Goal: Task Accomplishment & Management: Complete application form

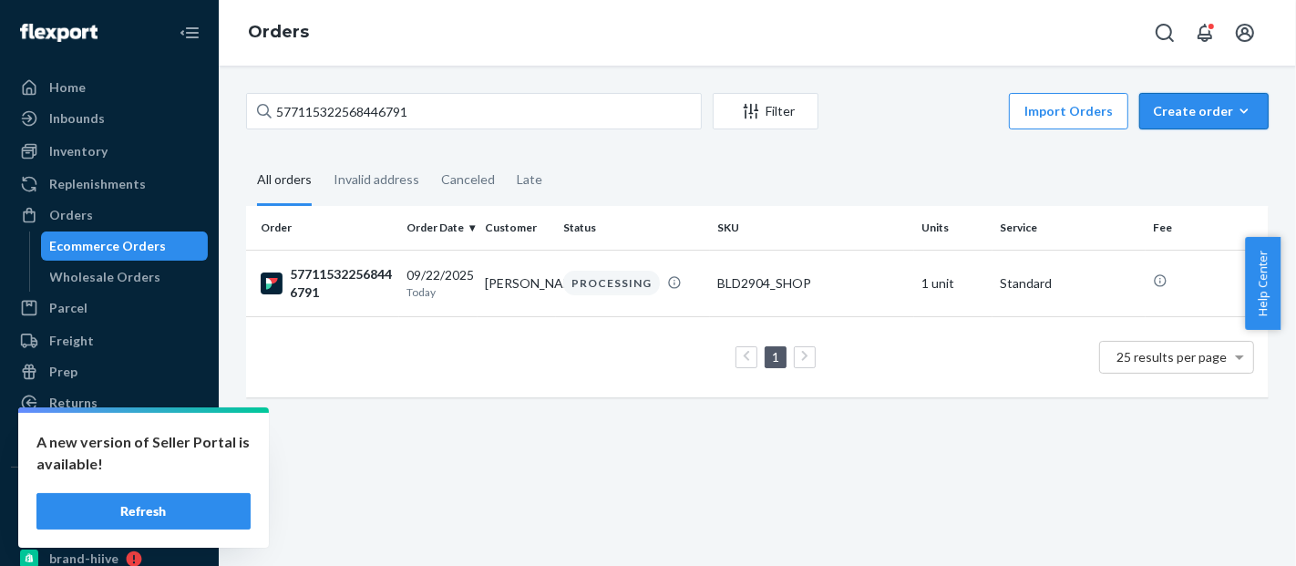
click at [1235, 118] on icon "button" at bounding box center [1244, 111] width 18 height 18
click at [1225, 149] on span "Ecommerce order" at bounding box center [1215, 155] width 113 height 13
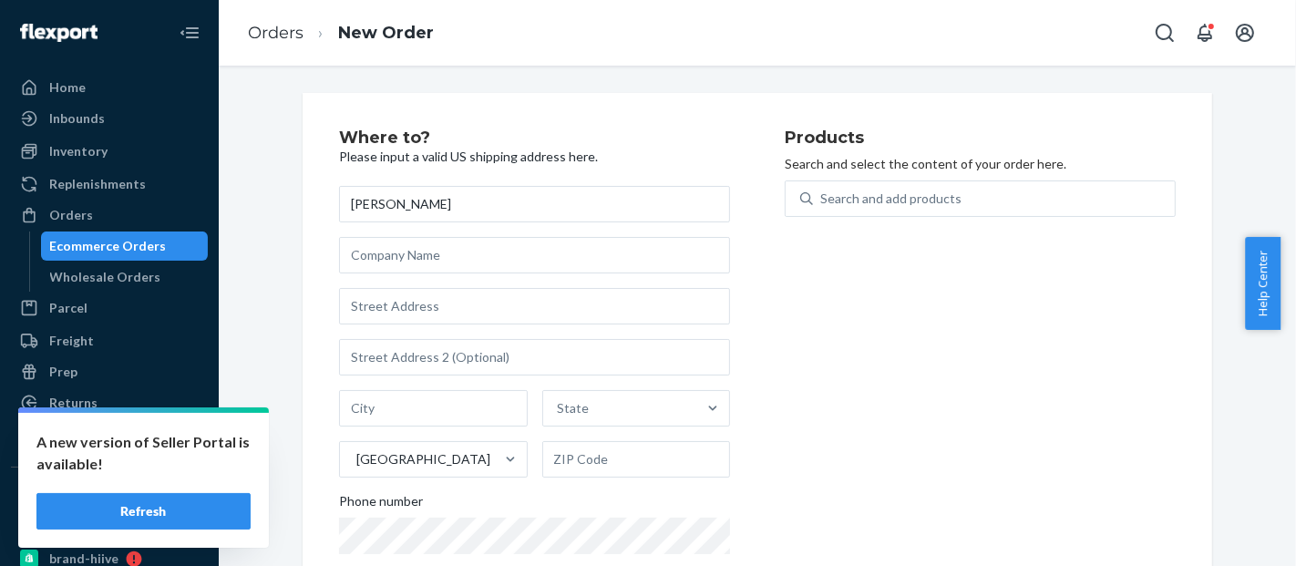
type input "[PERSON_NAME]"
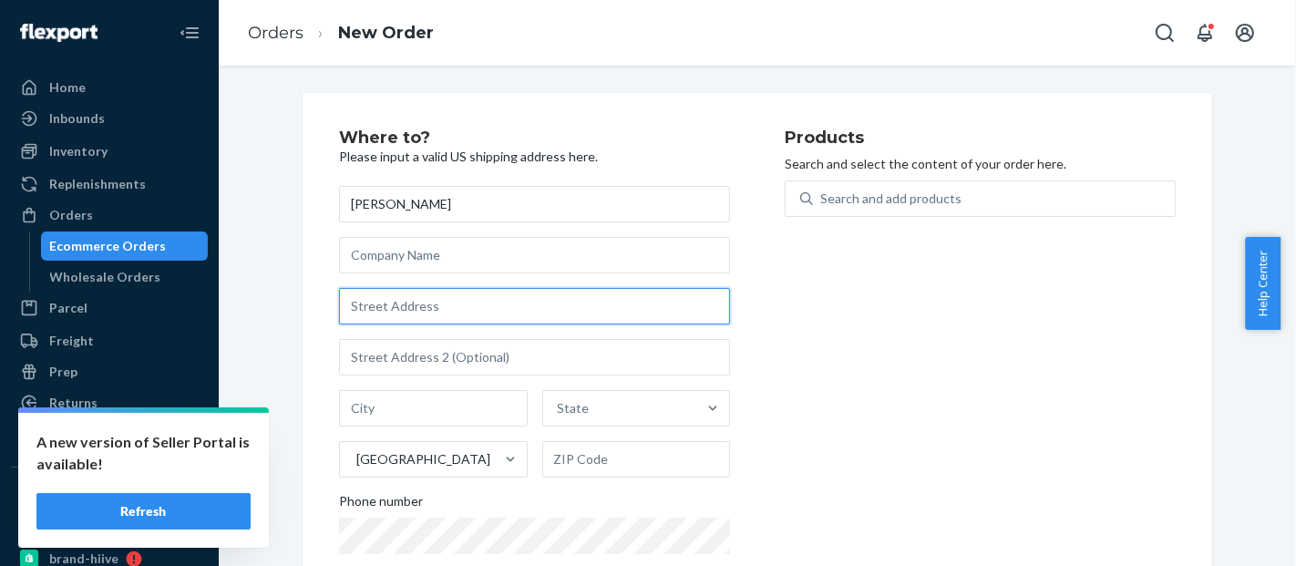
paste input "[STREET_ADDRESS]"
type input "[STREET_ADDRESS]"
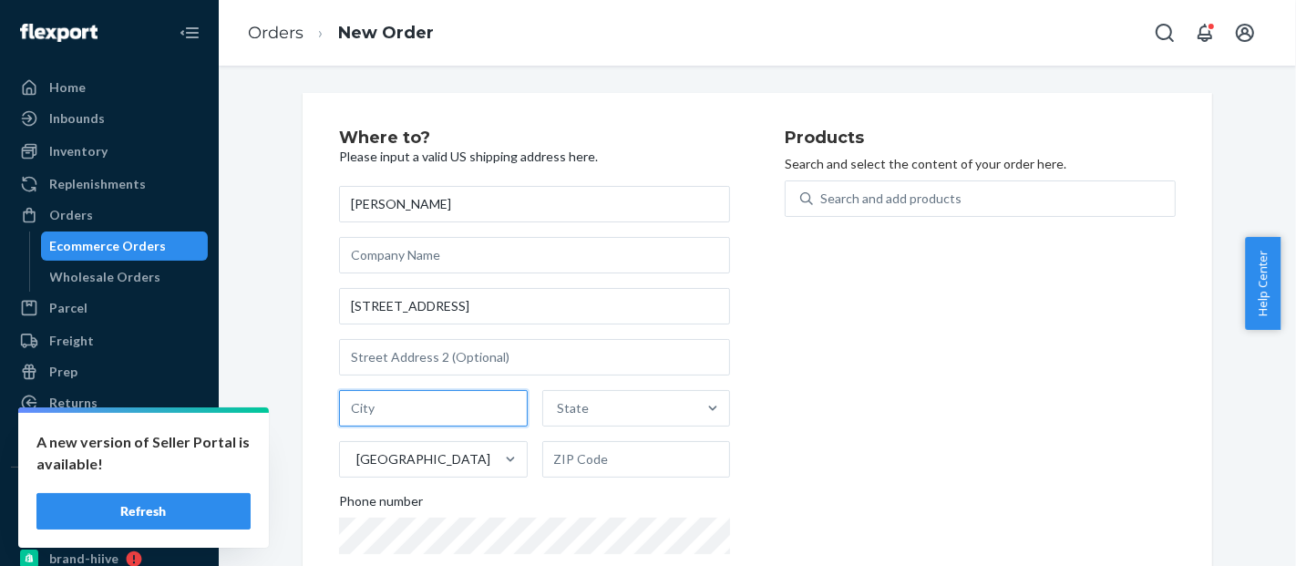
paste input "[GEOGRAPHIC_DATA]"
type input "[GEOGRAPHIC_DATA]"
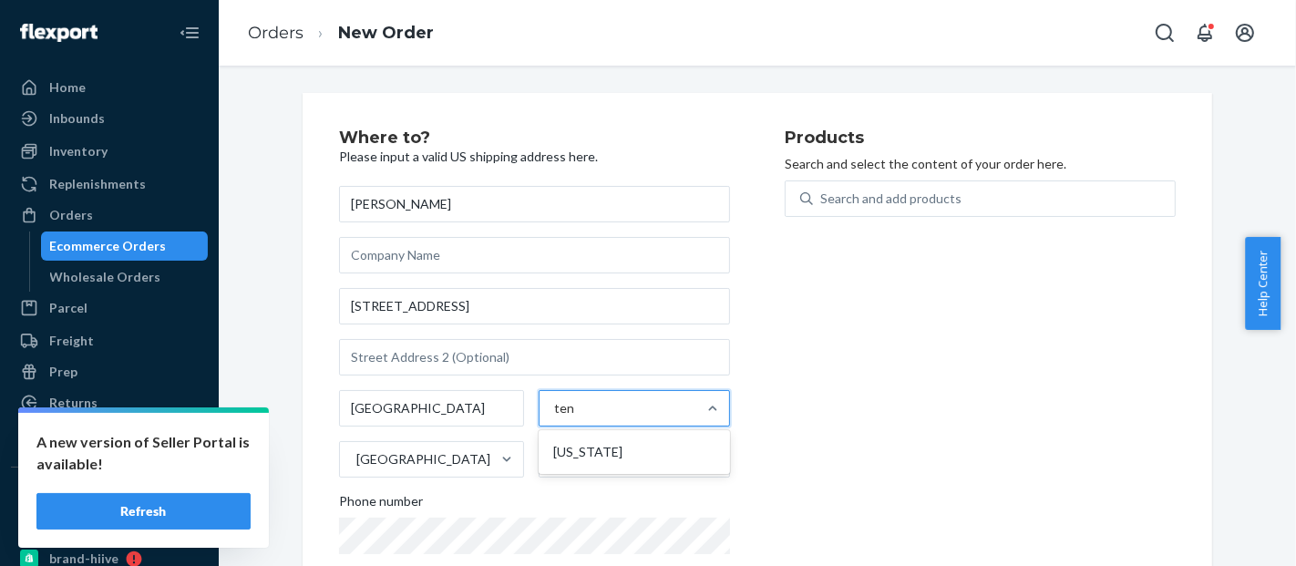
type input "tenn"
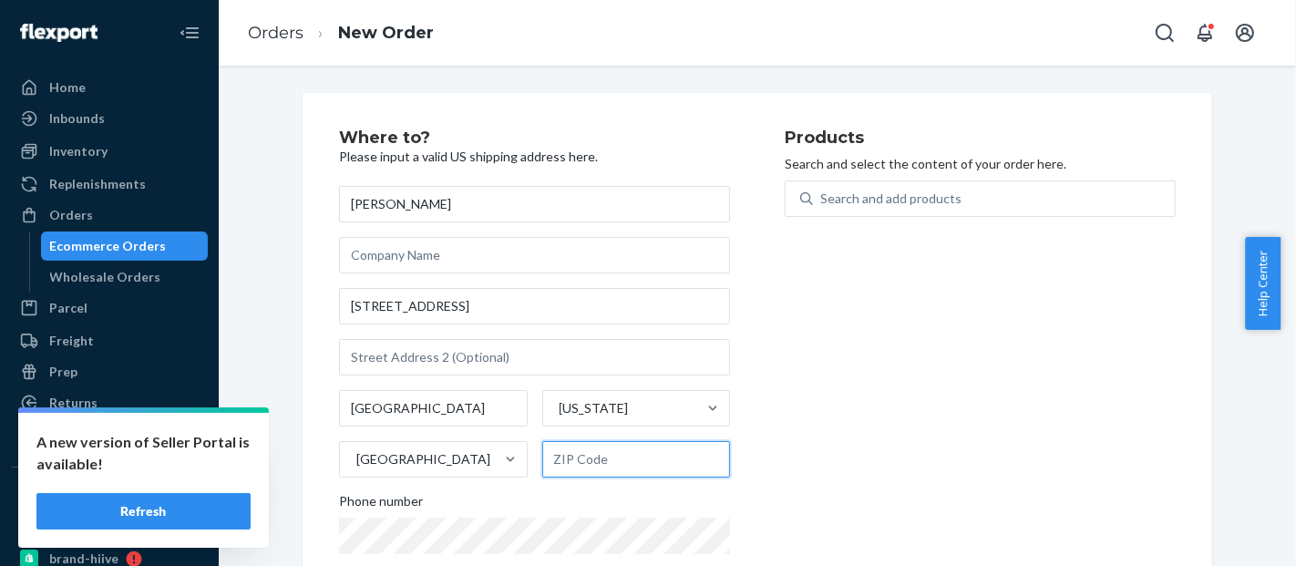
paste input "37659"
type input "37659"
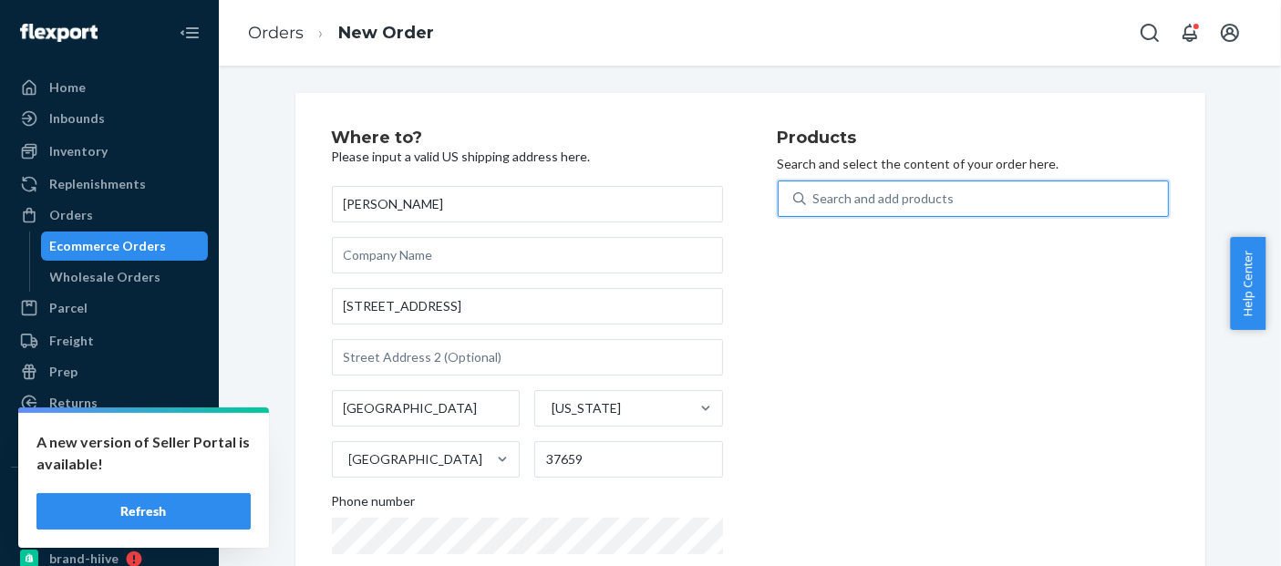
click at [885, 202] on div "Search and add products" at bounding box center [883, 199] width 141 height 18
click at [815, 202] on input "0 results available. Use Up and Down to choose options, press Enter to select t…" at bounding box center [814, 199] width 2 height 18
paste input "BLD2004LB"
type input "BLD2004LB"
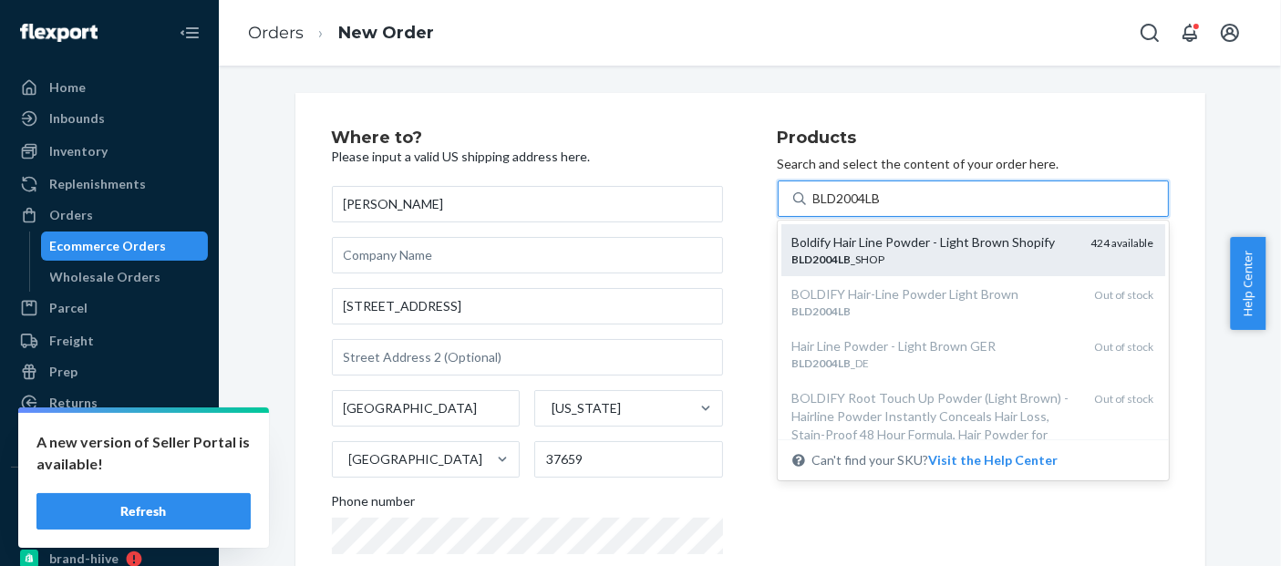
click at [875, 252] on div "BLD2004LB _SHOP" at bounding box center [934, 259] width 284 height 15
click at [875, 208] on input "BLD2004LB" at bounding box center [848, 199] width 70 height 18
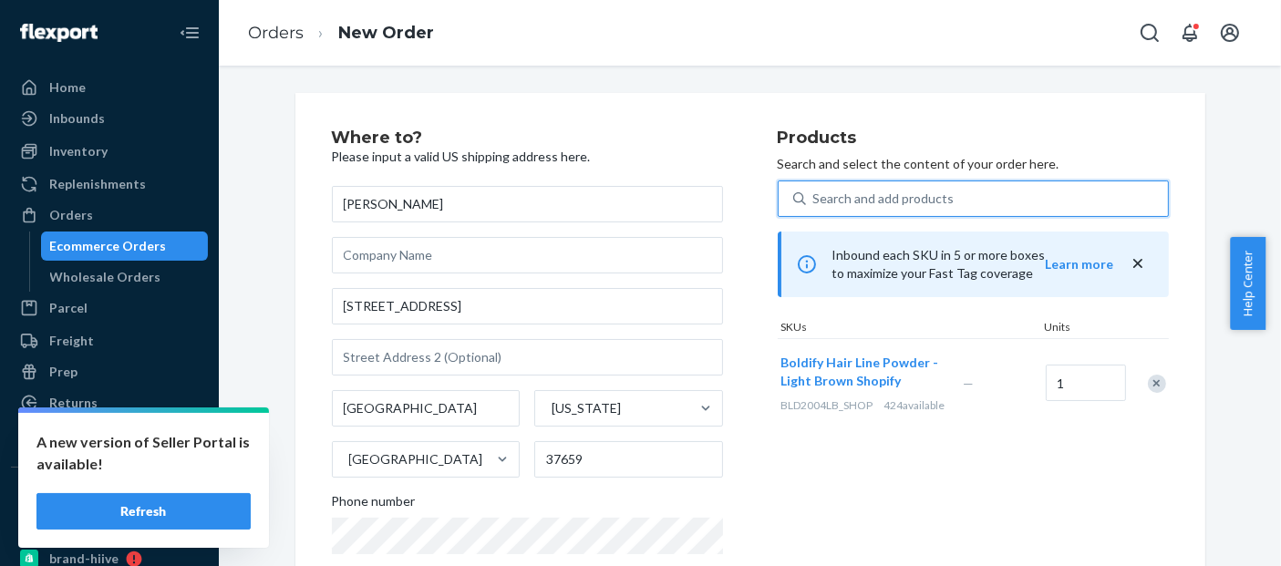
click at [850, 207] on div "Search and add products" at bounding box center [883, 199] width 141 height 18
click at [815, 207] on input "0 results available. Select is focused ,type to refine list, press Down to open…" at bounding box center [814, 199] width 2 height 18
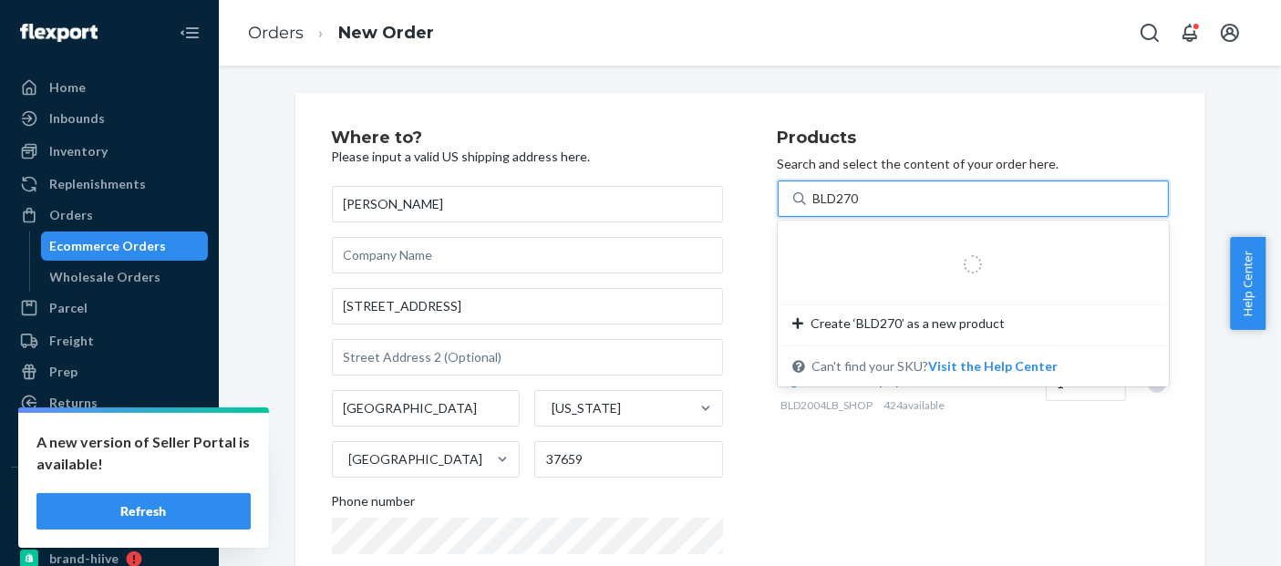
type input "BLD2700"
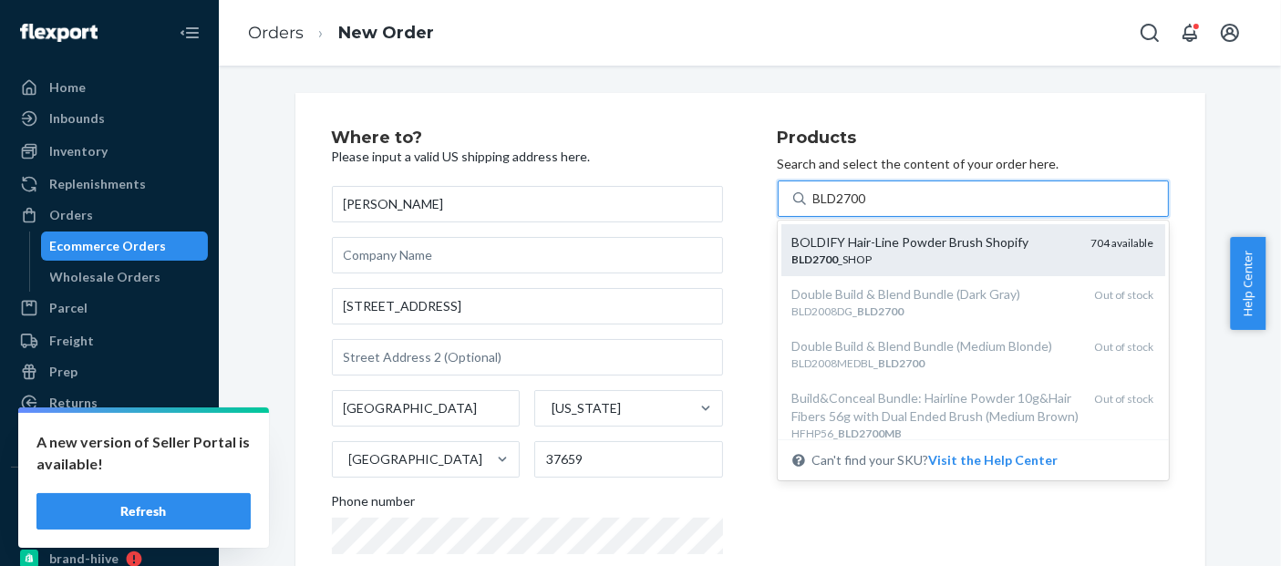
click at [879, 242] on div "BOLDIFY Hair-Line Powder Brush Shopify" at bounding box center [934, 242] width 284 height 18
click at [869, 208] on input "BLD2700" at bounding box center [841, 199] width 56 height 18
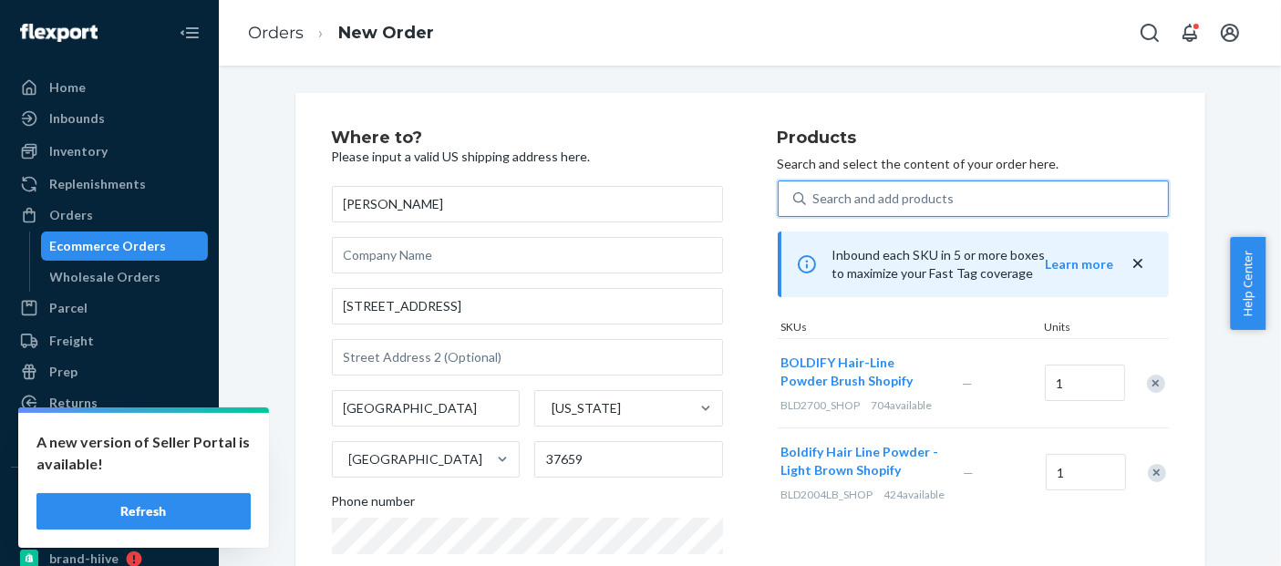
scroll to position [354, 0]
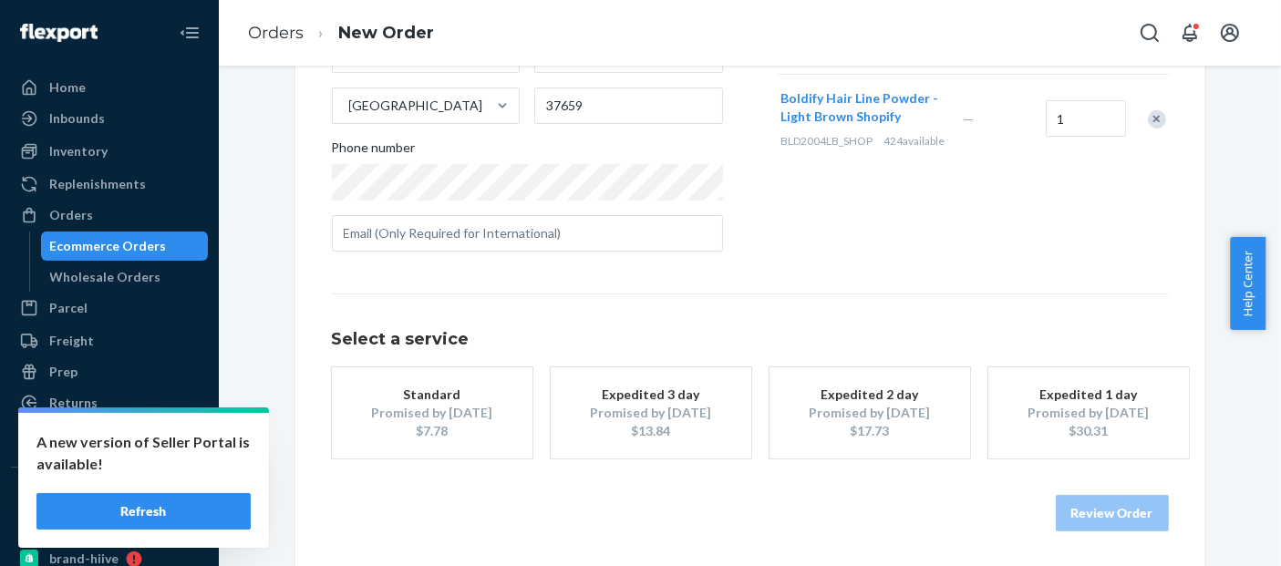
click at [420, 435] on div "$7.78" at bounding box center [432, 431] width 146 height 18
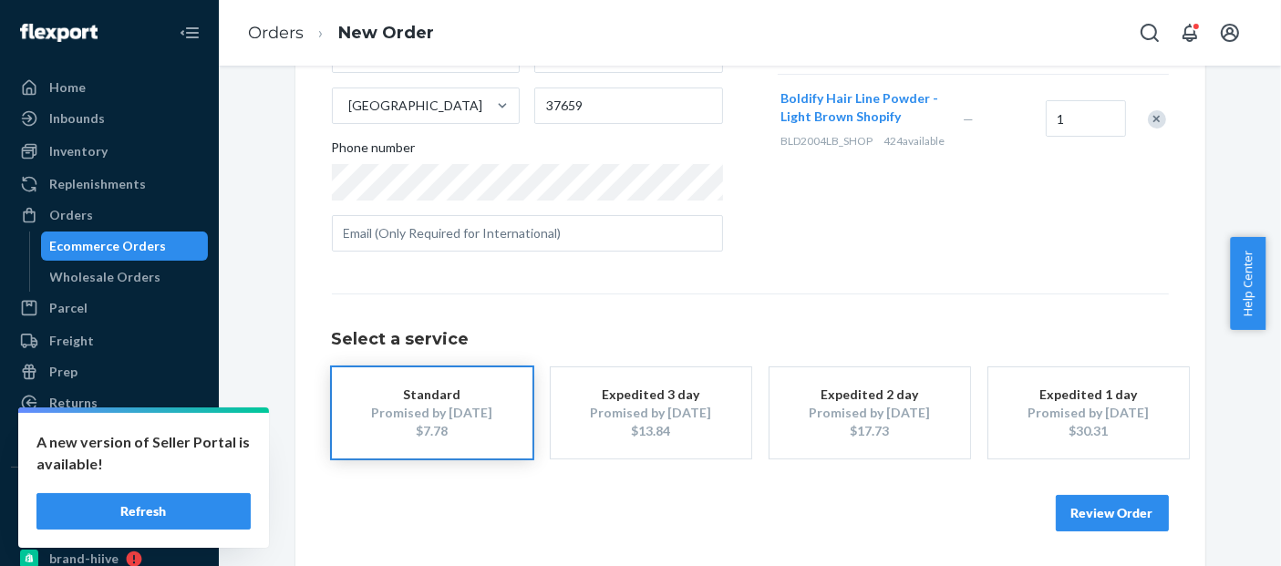
click at [1151, 499] on button "Review Order" at bounding box center [1112, 513] width 113 height 36
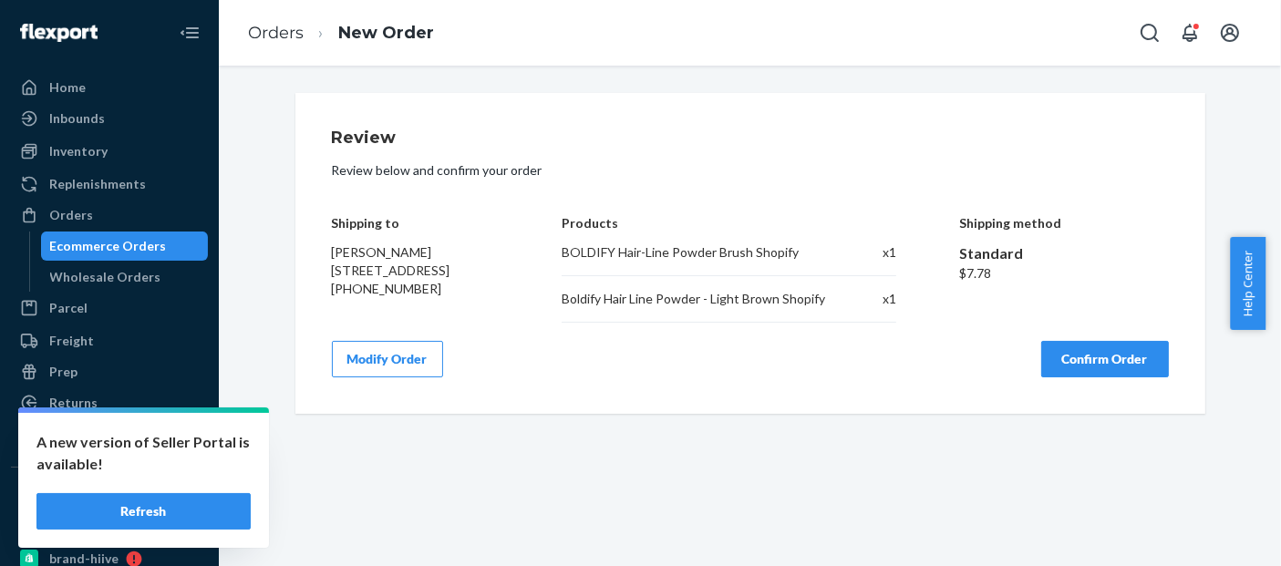
scroll to position [0, 0]
click at [1101, 353] on button "Confirm Order" at bounding box center [1105, 359] width 128 height 36
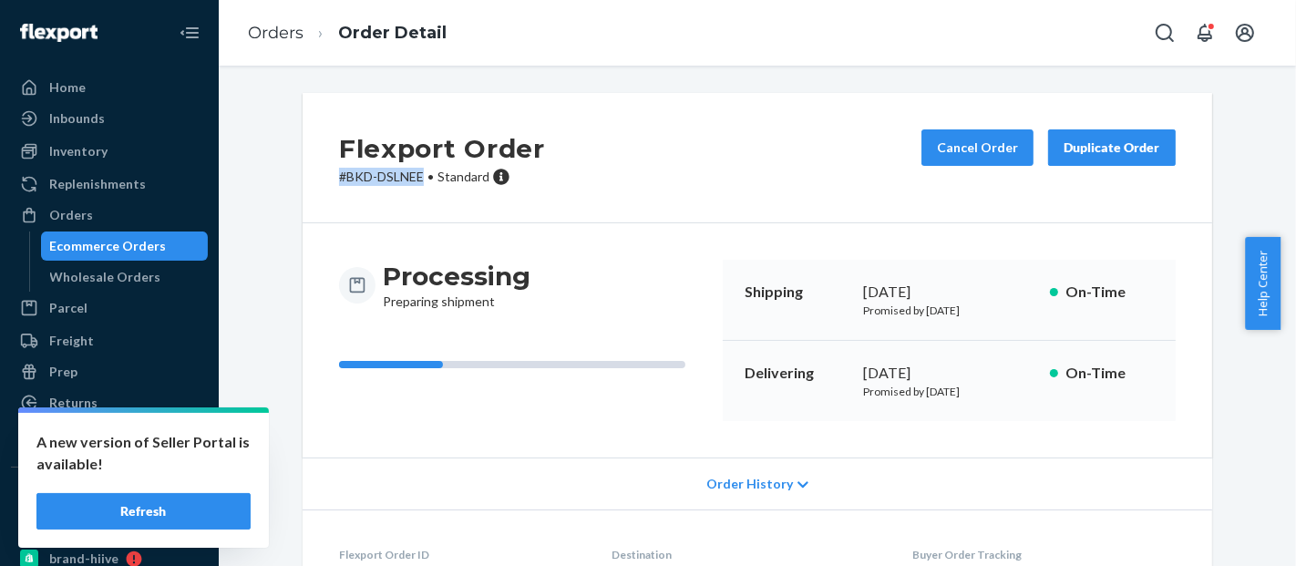
drag, startPoint x: 416, startPoint y: 181, endPoint x: 325, endPoint y: 177, distance: 90.4
click at [325, 177] on div "Flexport Order # BKD-DSLNEE • Standard Cancel Order Duplicate Order" at bounding box center [758, 158] width 910 height 130
click at [138, 235] on div "Ecommerce Orders" at bounding box center [125, 246] width 164 height 26
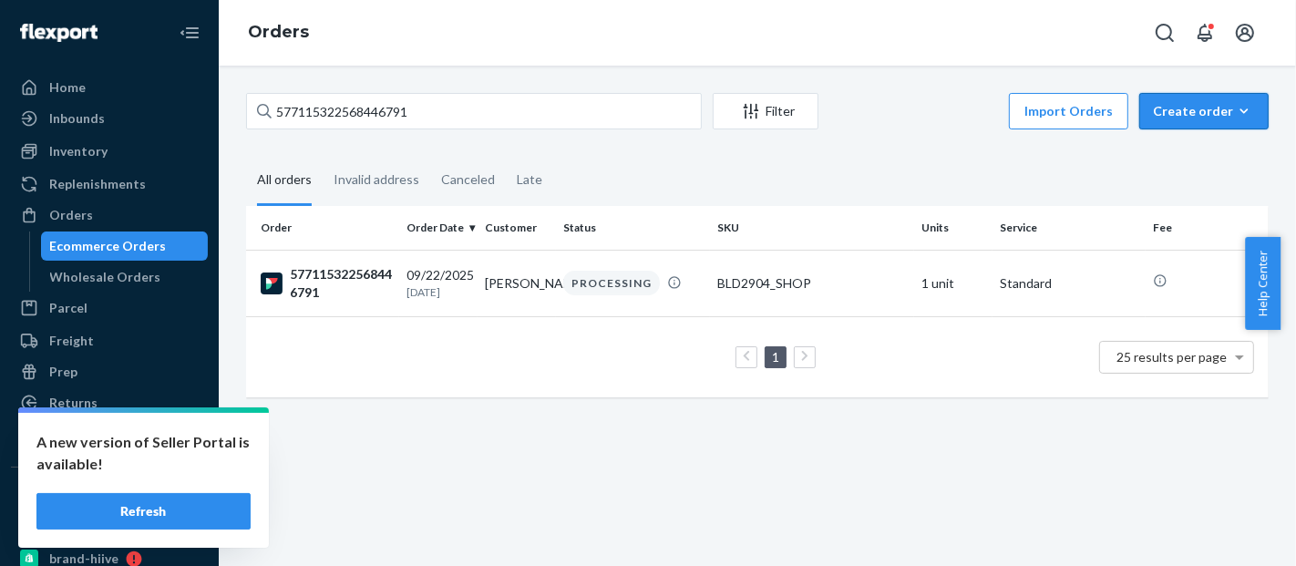
click at [1218, 105] on div "Create order" at bounding box center [1204, 111] width 102 height 18
click at [1166, 149] on span "Ecommerce order" at bounding box center [1215, 155] width 113 height 13
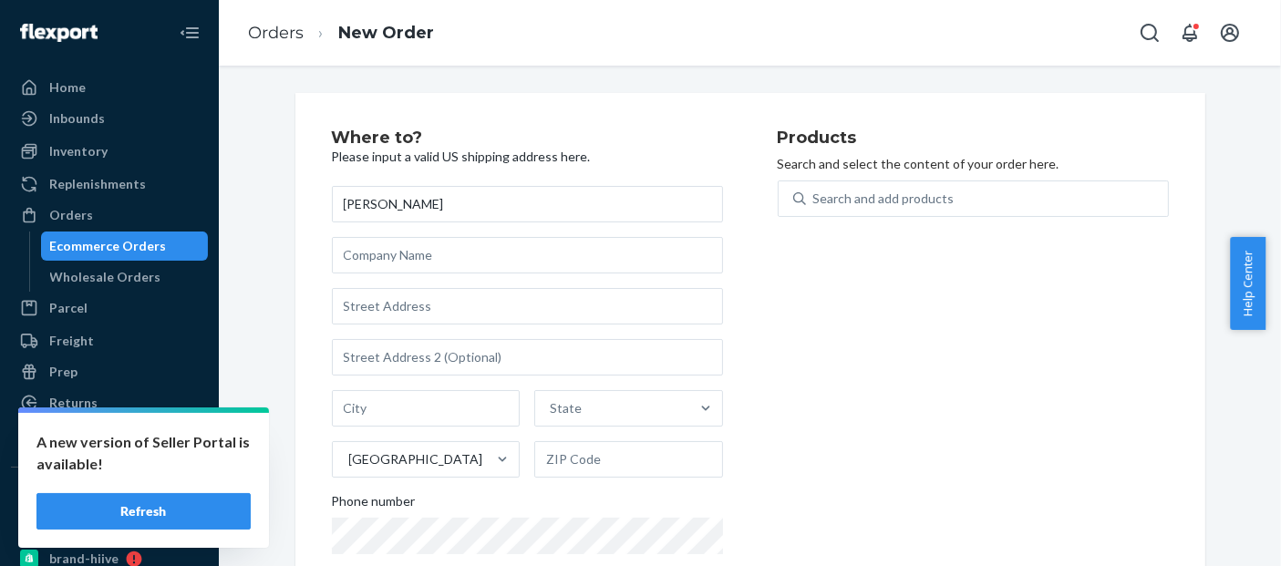
type input "[PERSON_NAME]"
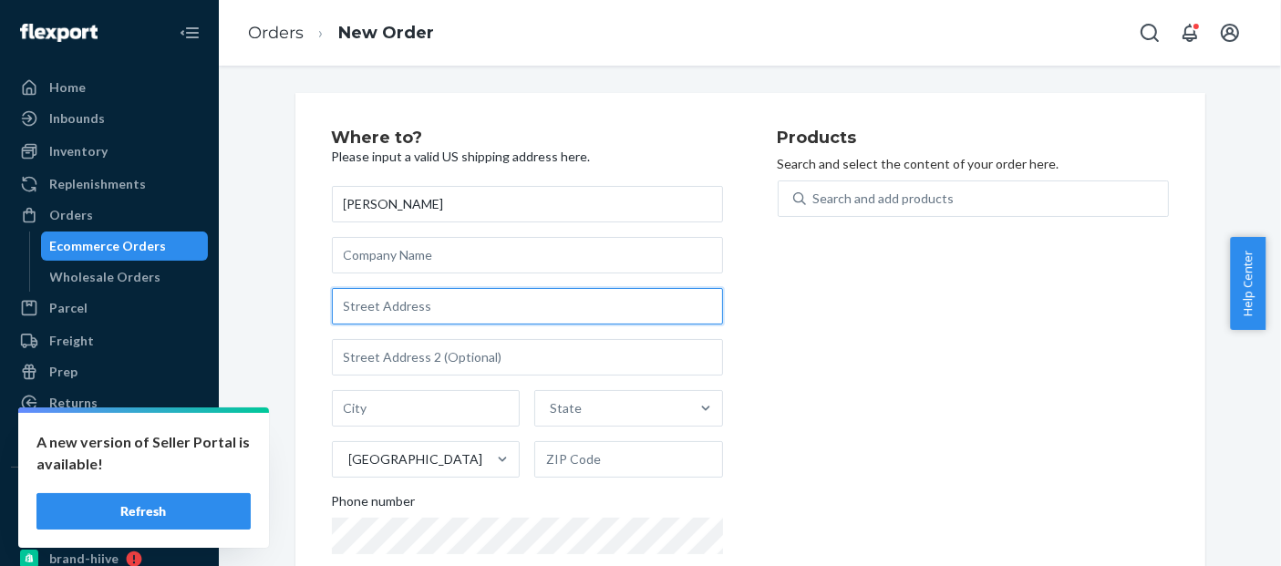
paste input "[STREET_ADDRESS]"
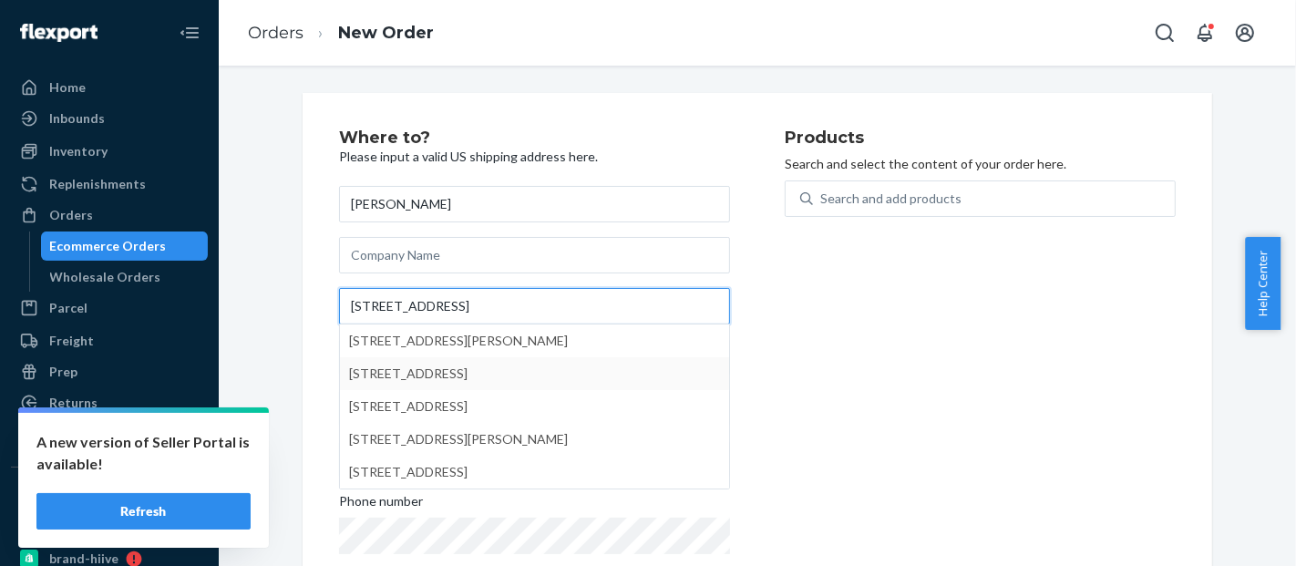
type input "[STREET_ADDRESS]"
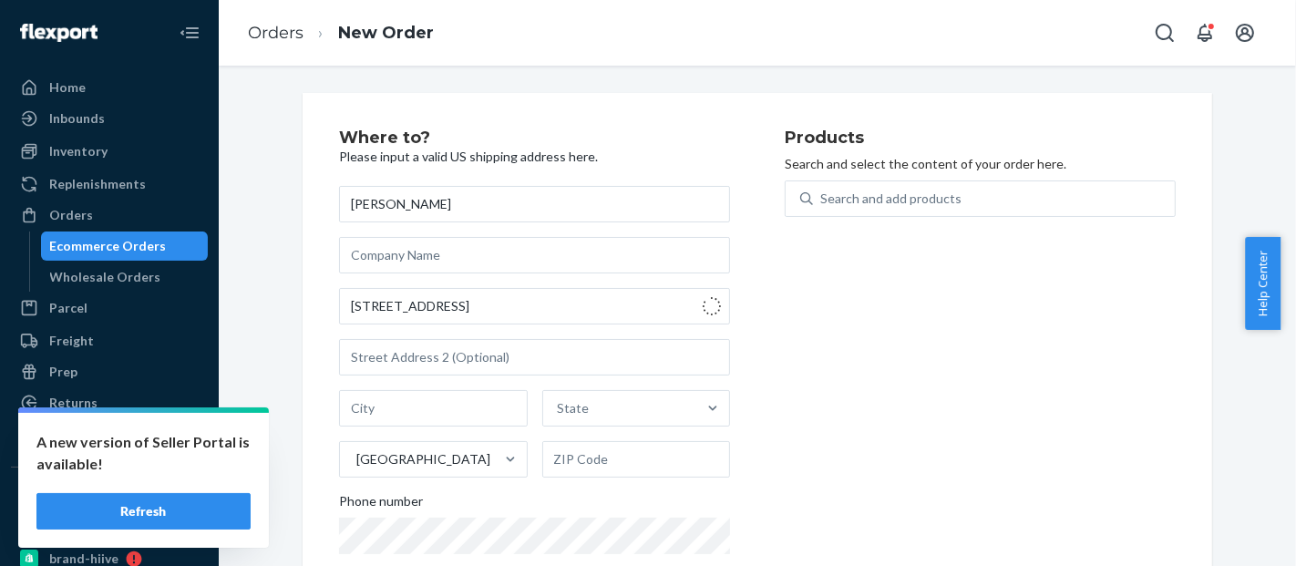
type input "[GEOGRAPHIC_DATA]"
type input "38060"
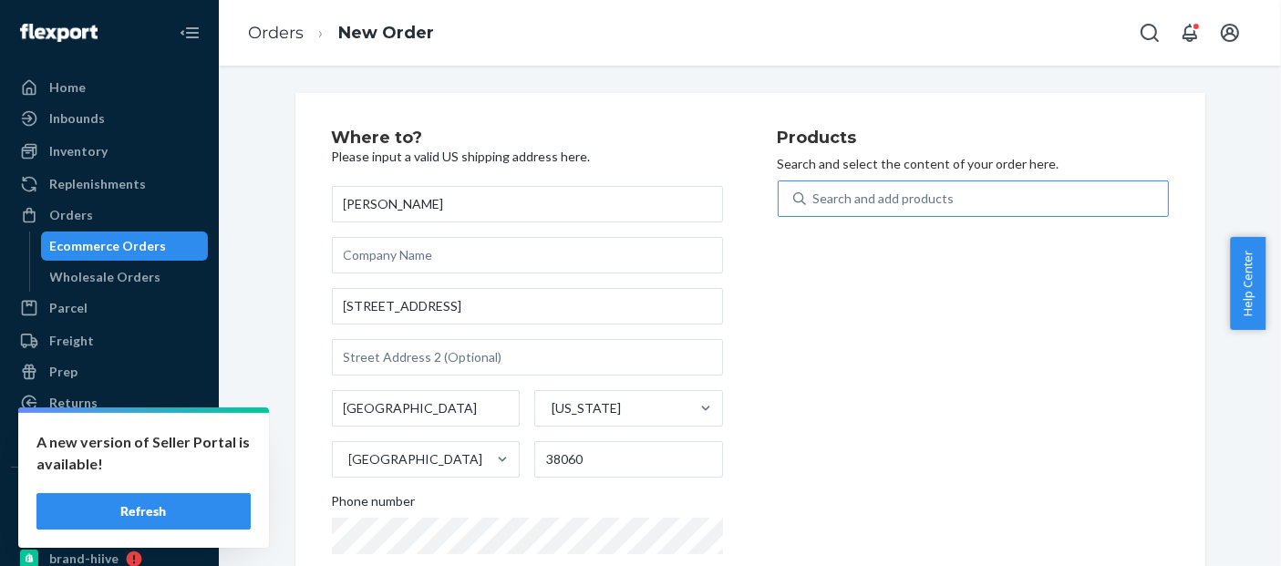
click at [902, 191] on div "Search and add products" at bounding box center [883, 199] width 141 height 18
click at [815, 191] on input "Search and add products" at bounding box center [814, 199] width 2 height 18
paste input "BLD01125BL"
type input "BLD01125BL"
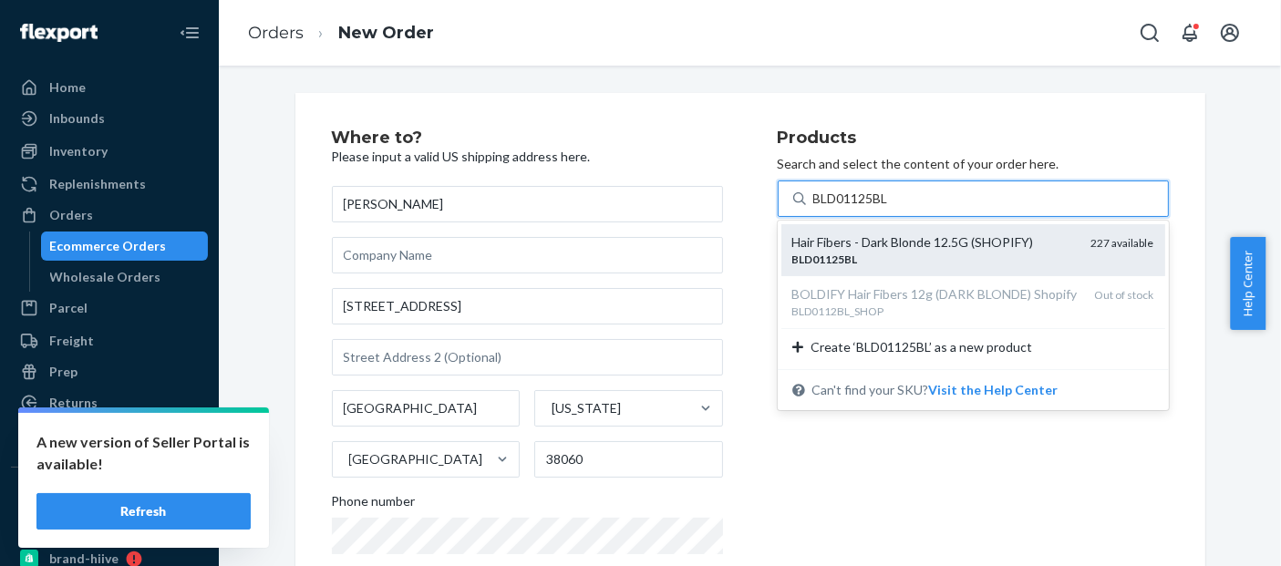
click at [901, 246] on div "Hair Fibers - Dark Blonde 12.5G (SHOPIFY)" at bounding box center [934, 242] width 284 height 18
click at [891, 208] on input "BLD01125BL" at bounding box center [852, 199] width 78 height 18
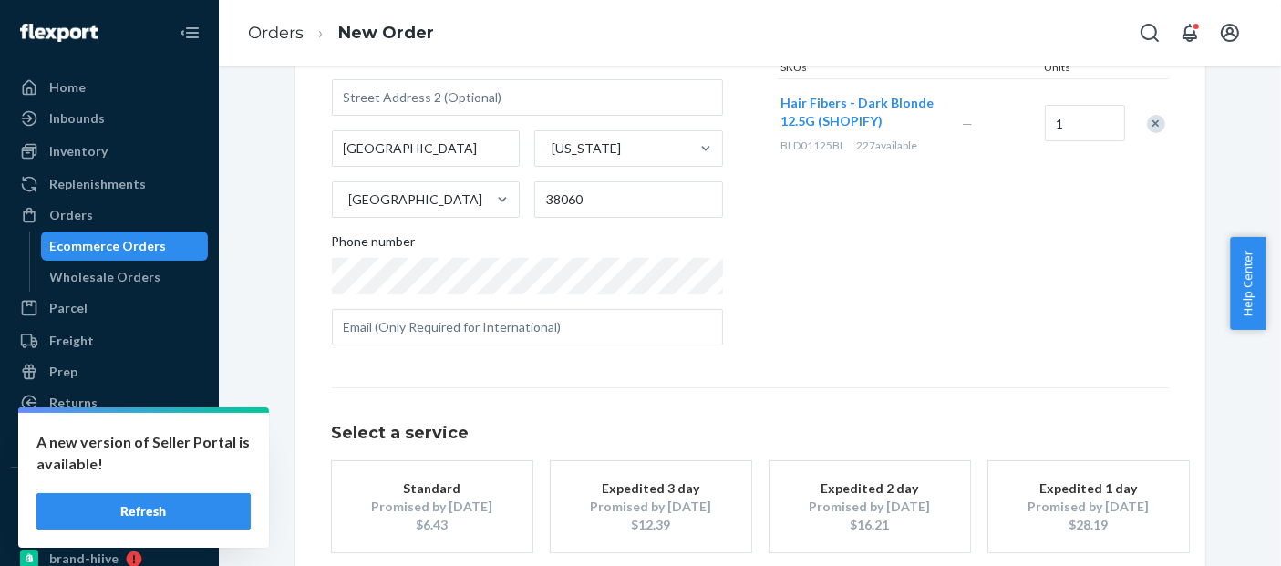
scroll to position [354, 0]
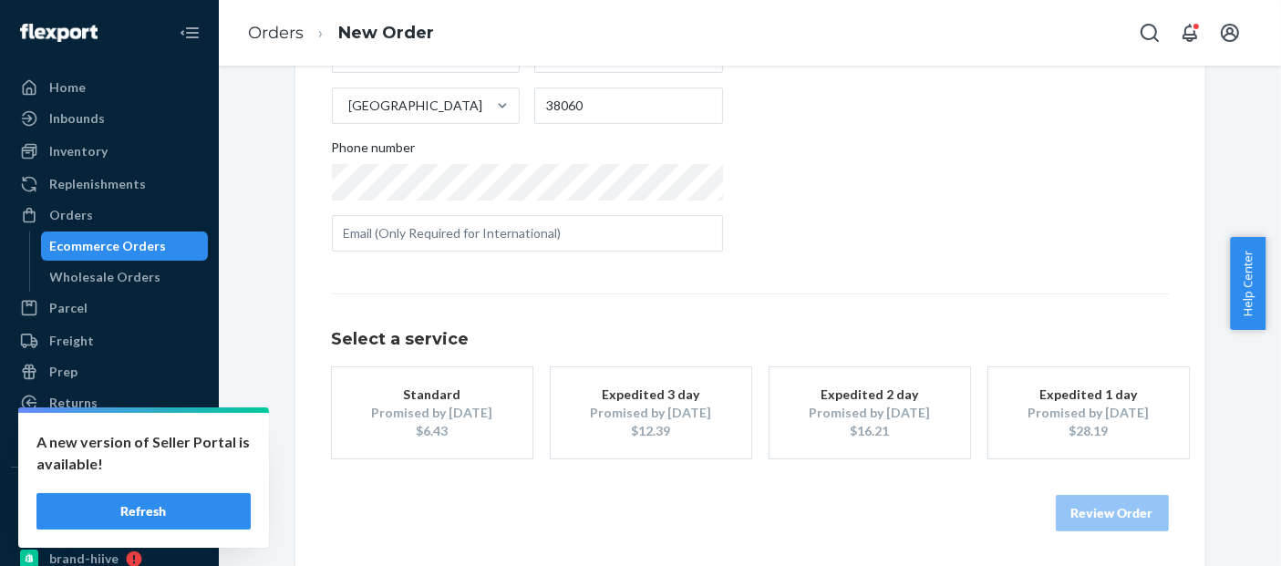
click at [445, 436] on div "$6.43" at bounding box center [432, 431] width 146 height 18
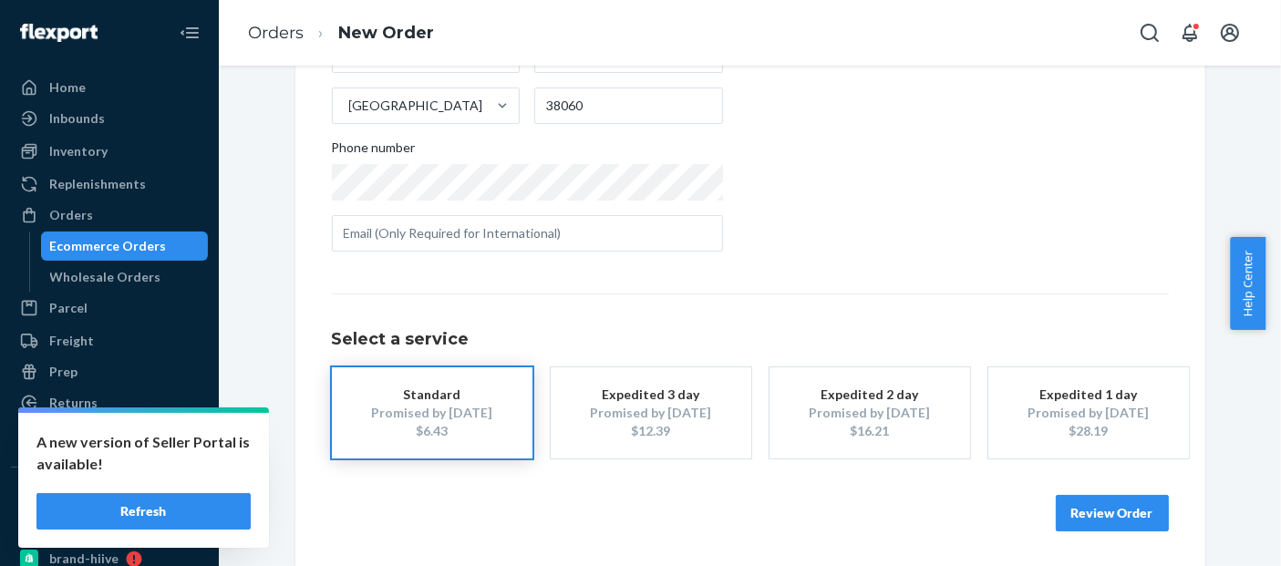
click at [1122, 507] on button "Review Order" at bounding box center [1112, 513] width 113 height 36
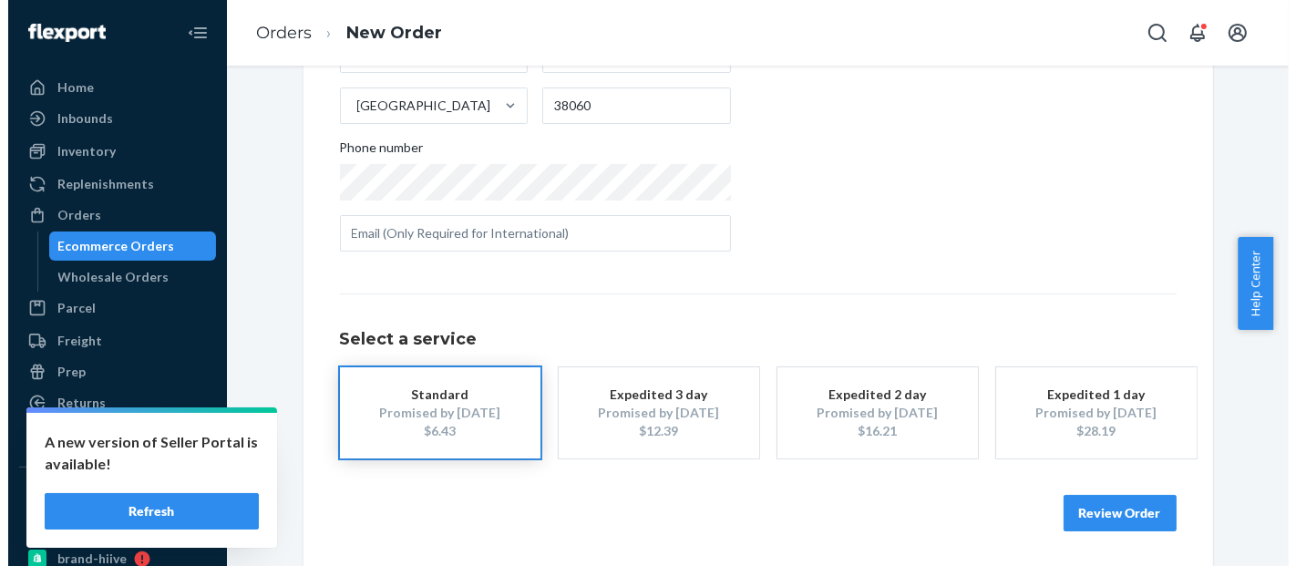
scroll to position [0, 0]
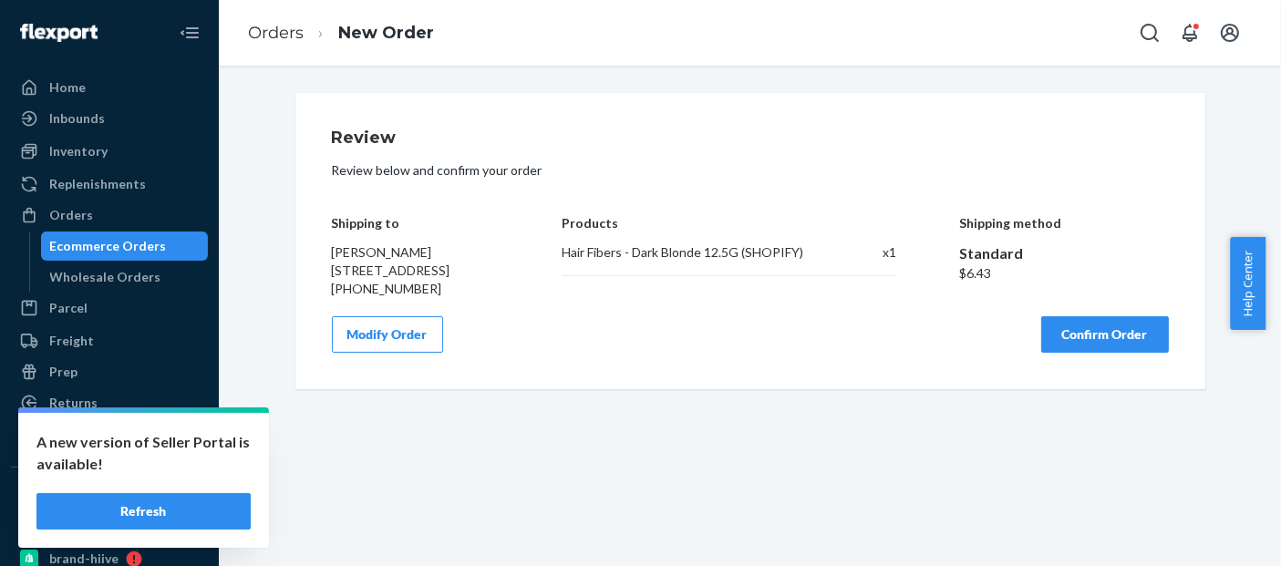
click at [1105, 345] on button "Confirm Order" at bounding box center [1105, 334] width 128 height 36
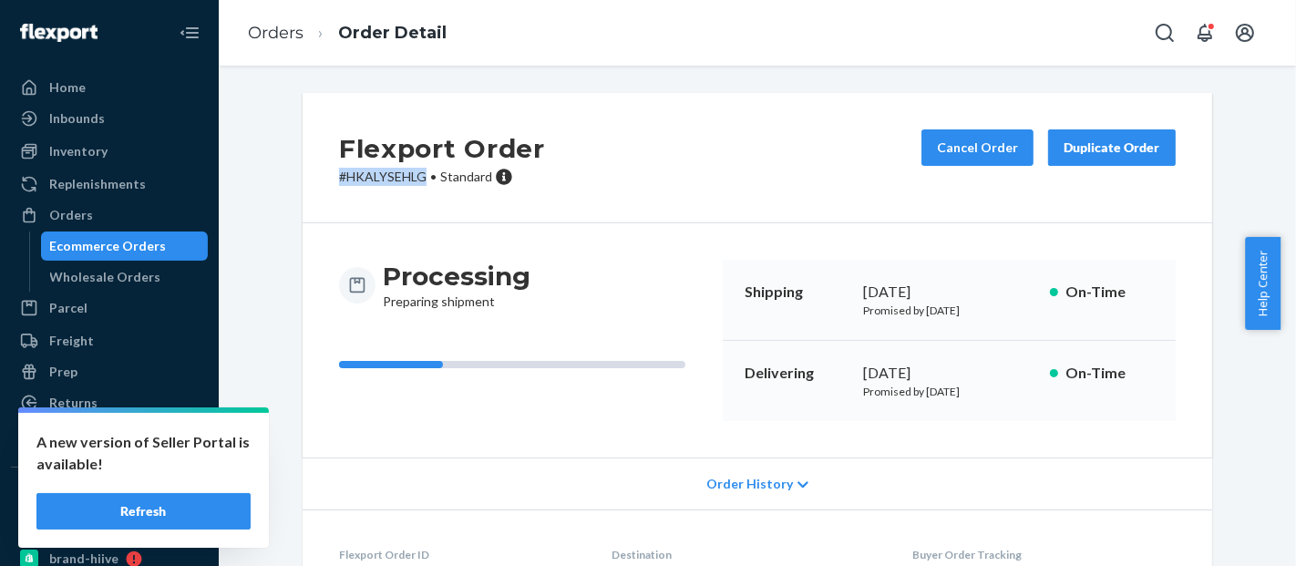
drag, startPoint x: 417, startPoint y: 181, endPoint x: 325, endPoint y: 180, distance: 91.2
click at [325, 180] on div "Flexport Order # HKALYSEHLG • Standard Cancel Order Duplicate Order" at bounding box center [758, 158] width 910 height 130
copy p "# HKALYSEHLG"
